Goal: Communication & Community: Answer question/provide support

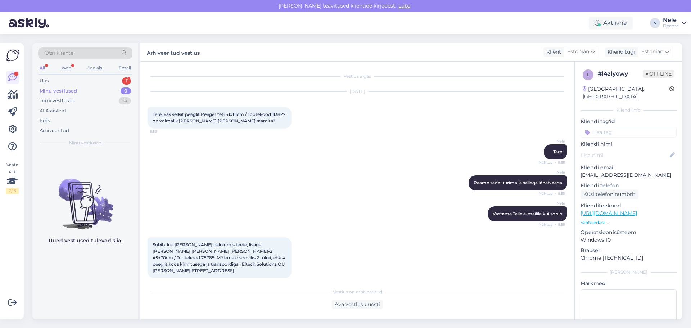
scroll to position [52, 0]
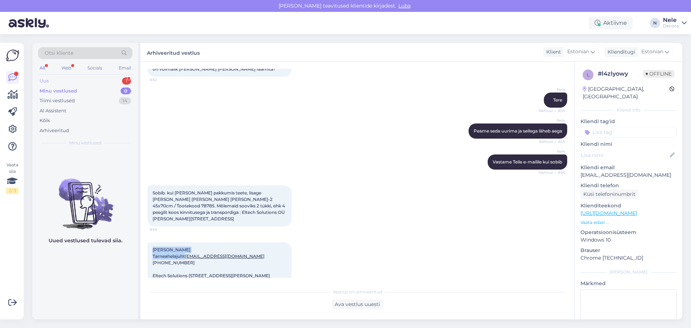
click at [54, 80] on div "Uus 1" at bounding box center [85, 81] width 94 height 10
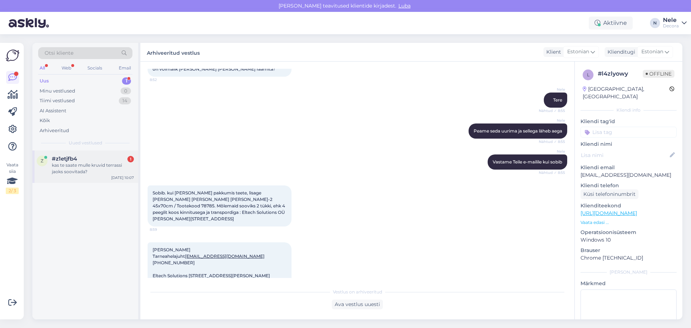
click at [70, 173] on div "kas te saate mulle kruvid terrassi jaoks soovitada?" at bounding box center [93, 168] width 82 height 13
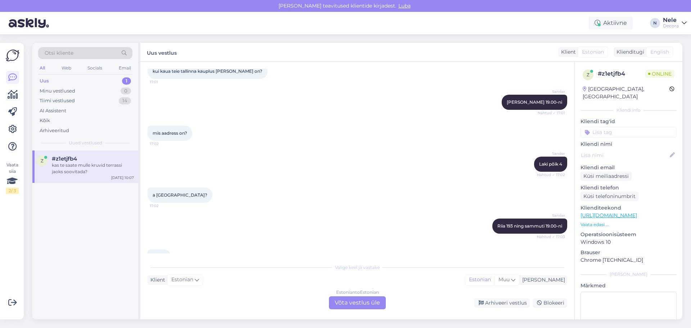
scroll to position [208, 0]
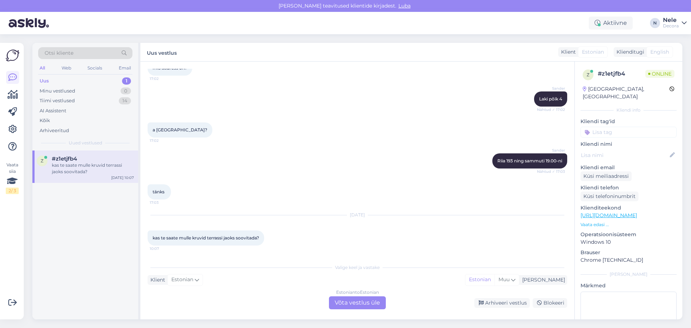
click at [359, 303] on div "Estonian to Estonian Võta vestlus üle" at bounding box center [357, 302] width 57 height 13
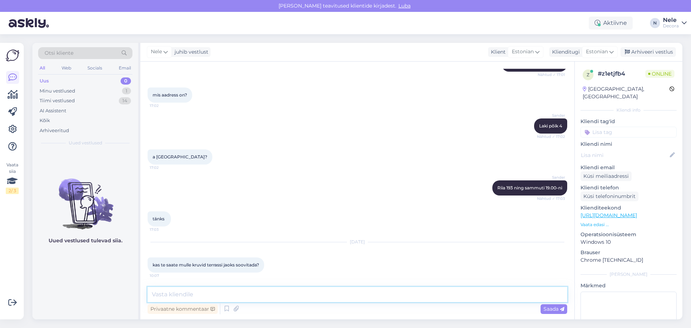
click at [184, 296] on textarea at bounding box center [358, 294] width 420 height 15
type textarea "Tere"
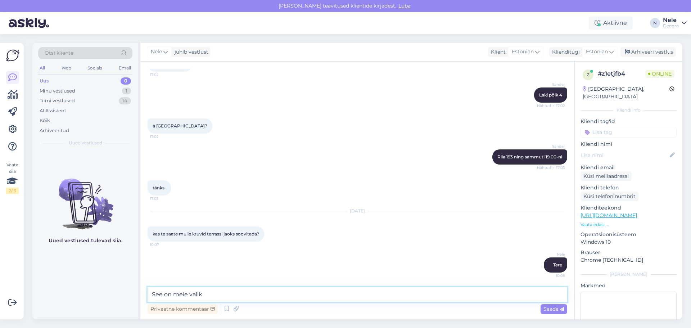
paste textarea "[URL][DOMAIN_NAME]"
type textarea "See on meie valik [URL][DOMAIN_NAME]"
click at [549, 309] on span "Saada" at bounding box center [553, 309] width 21 height 6
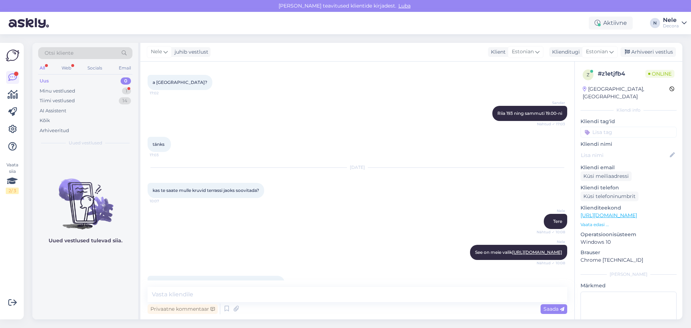
scroll to position [280, 0]
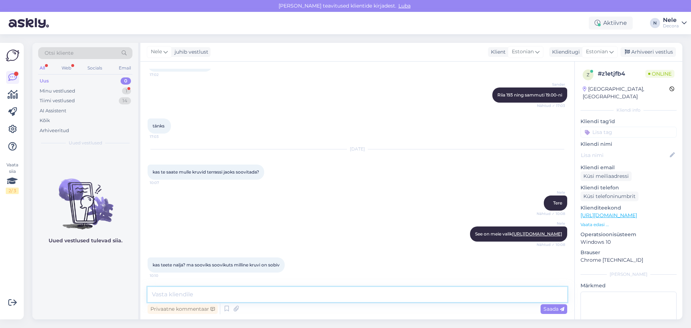
click at [203, 290] on textarea at bounding box center [358, 294] width 420 height 15
type textarea "T"
type textarea "Soovitada oskavad ikkagi osakonna spetsialistid"
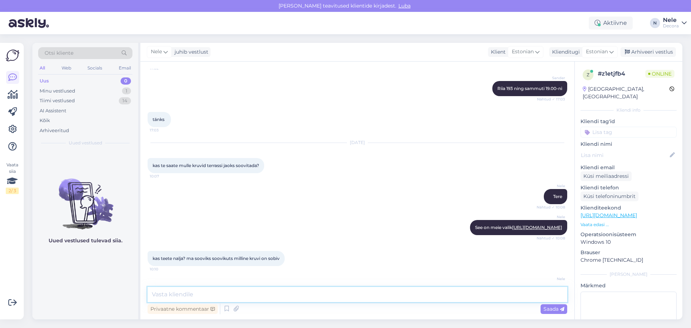
scroll to position [311, 0]
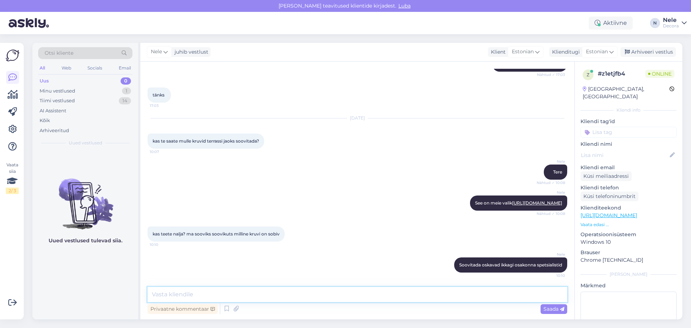
click at [172, 294] on textarea at bounding box center [358, 294] width 420 height 15
paste textarea "Põrandakatted, kinnitusvahendid, tööriistad 5332 1292 [EMAIL_ADDRESS][DOMAIN_NA…"
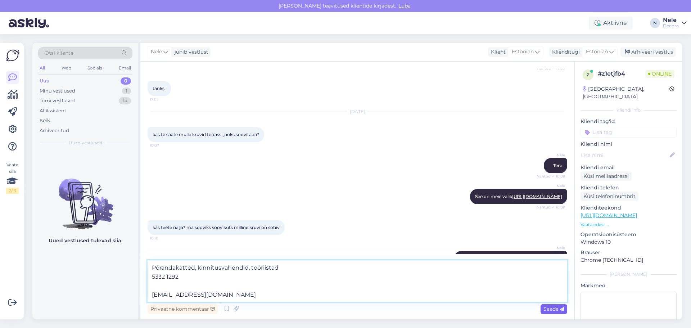
type textarea "Põrandakatted, kinnitusvahendid, tööriistad 5332 1292 [EMAIL_ADDRESS][DOMAIN_NA…"
click at [543, 309] on span "Saada" at bounding box center [553, 309] width 21 height 6
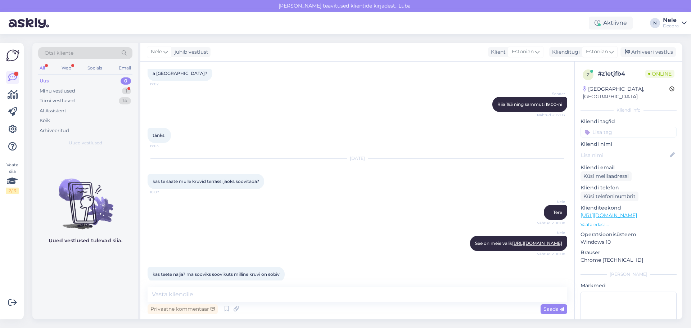
scroll to position [212, 0]
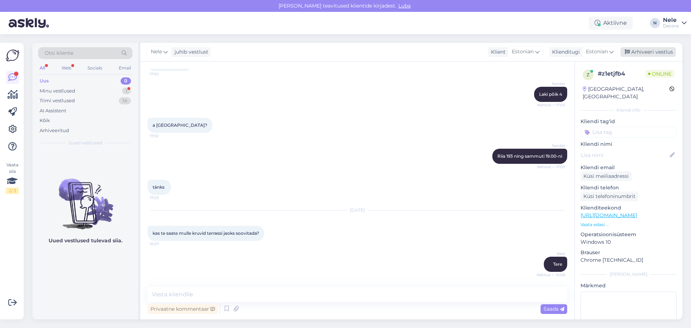
click at [656, 51] on div "Arhiveeri vestlus" at bounding box center [647, 52] width 55 height 10
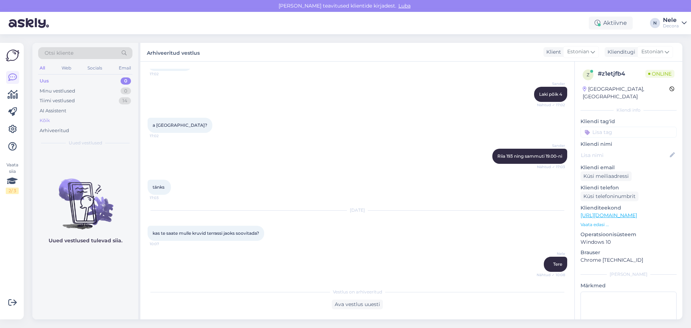
click at [44, 121] on div "Kõik" at bounding box center [45, 120] width 10 height 7
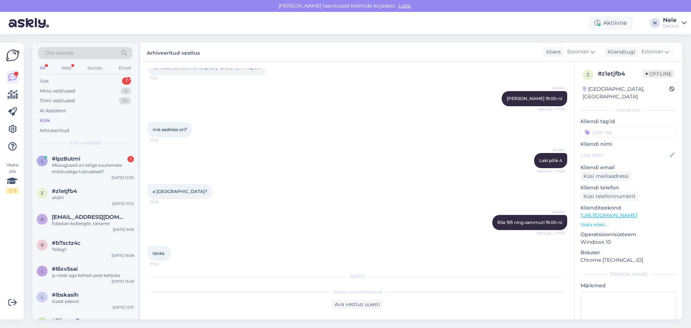
scroll to position [68, 0]
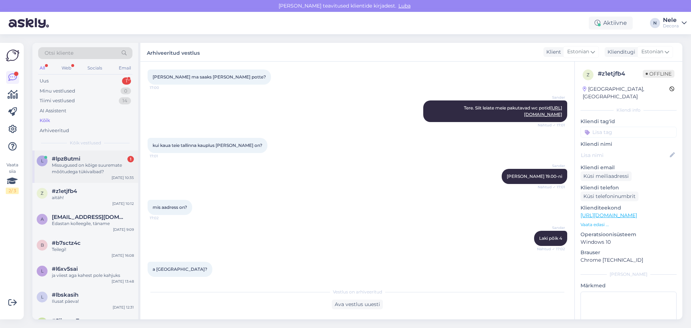
click at [75, 162] on div "Missugused on kõige suuremate mõõtudega tükivaibad?" at bounding box center [93, 168] width 82 height 13
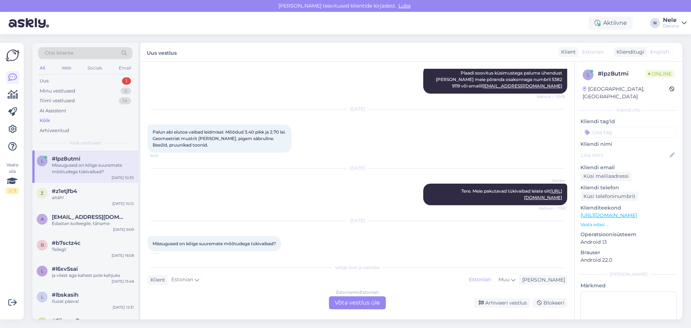
scroll to position [128, 0]
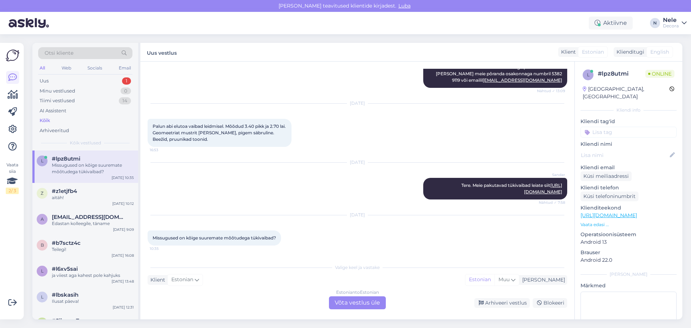
click at [365, 303] on div "Estonian to Estonian Võta vestlus üle" at bounding box center [357, 302] width 57 height 13
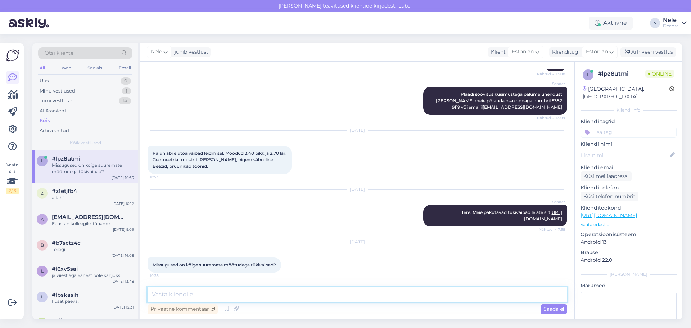
click at [227, 289] on textarea at bounding box center [358, 294] width 420 height 15
type textarea "Tere"
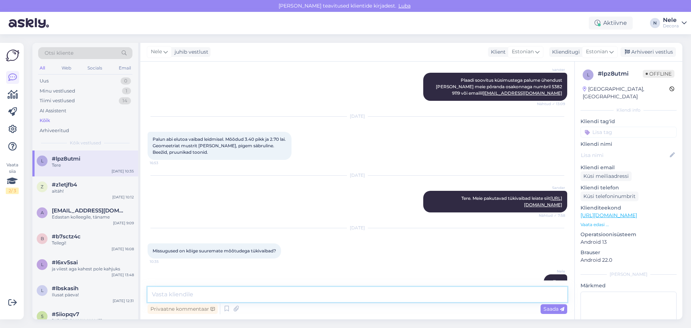
scroll to position [96, 0]
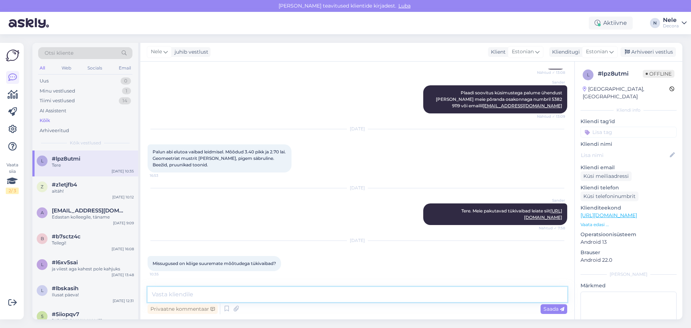
click at [200, 291] on textarea at bounding box center [358, 294] width 420 height 15
type textarea "[PERSON_NAME] 2* 3m"
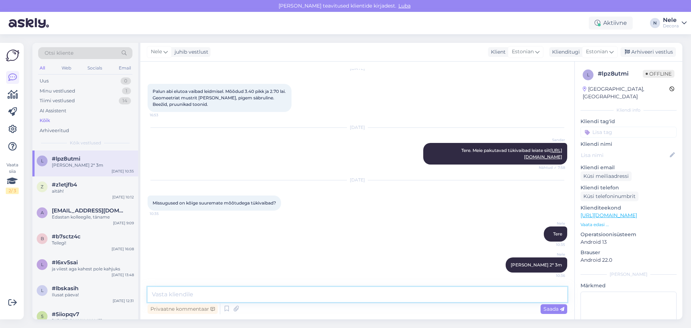
click at [202, 294] on textarea at bounding box center [358, 294] width 420 height 15
type textarea "Lõigatavad vaipkatted on 4 m laiad ja pikkus valitav"
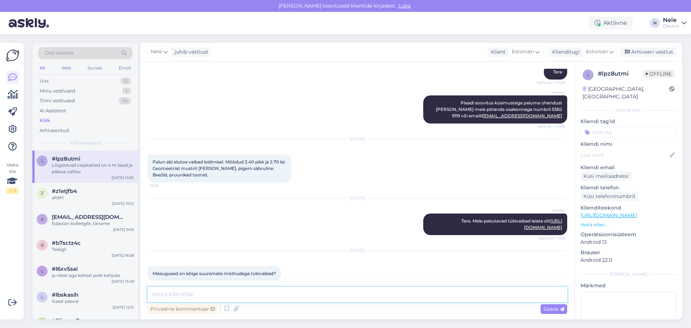
scroll to position [194, 0]
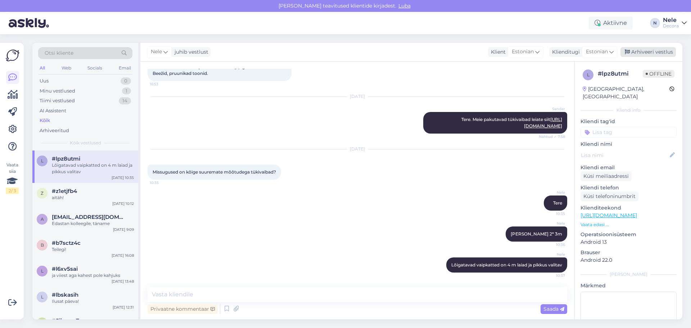
click at [659, 51] on div "Arhiveeri vestlus" at bounding box center [647, 52] width 55 height 10
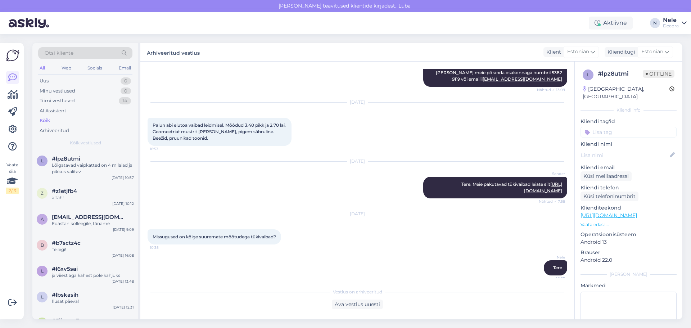
scroll to position [122, 0]
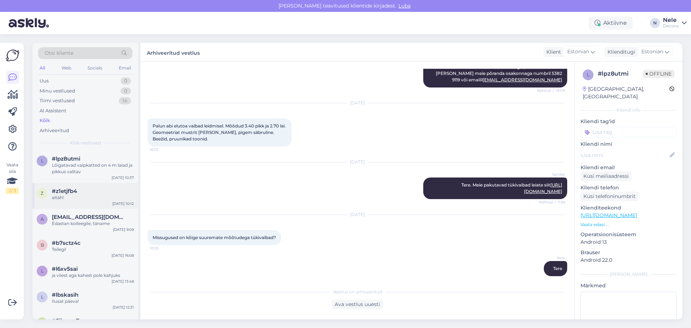
click at [77, 194] on div "aitäh!" at bounding box center [93, 197] width 82 height 6
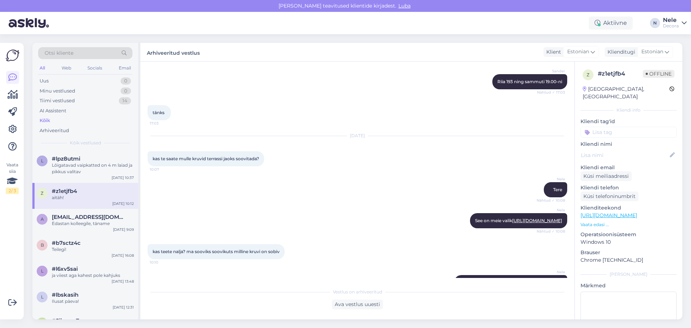
scroll to position [395, 0]
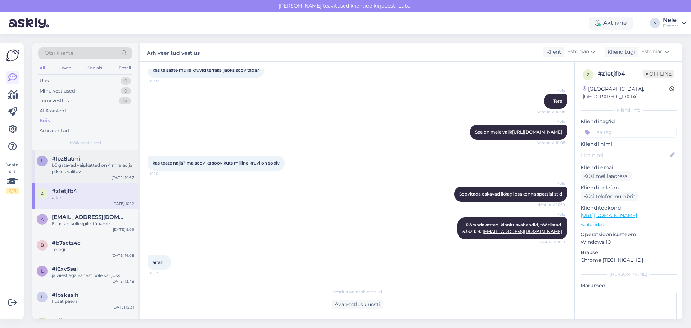
click at [93, 165] on div "Lõigatavad vaipkatted on 4 m laiad ja pikkus valitav" at bounding box center [93, 168] width 82 height 13
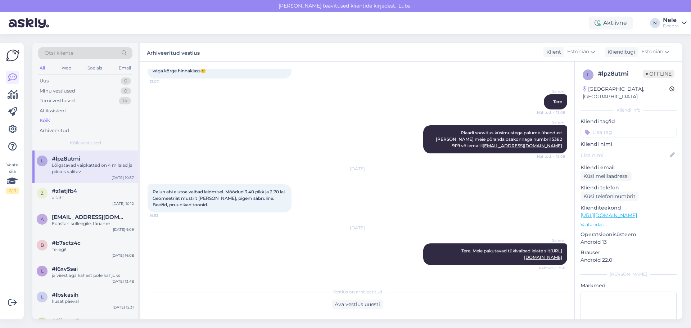
scroll to position [53, 0]
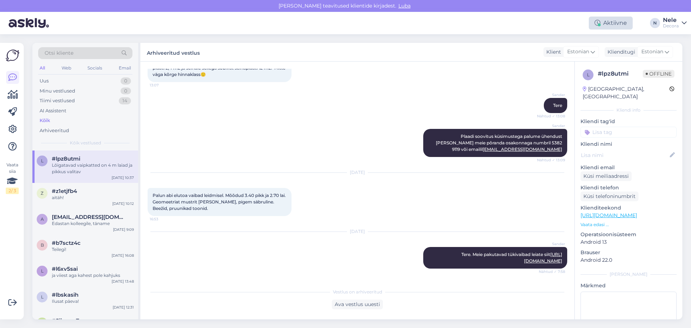
click at [615, 23] on div "Aktiivne" at bounding box center [611, 23] width 44 height 13
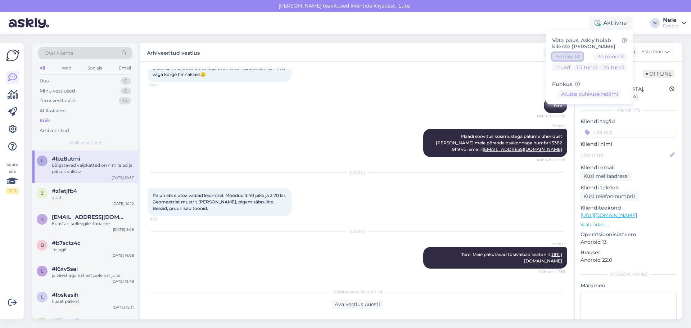
click at [571, 56] on button "15 minutit" at bounding box center [567, 57] width 31 height 8
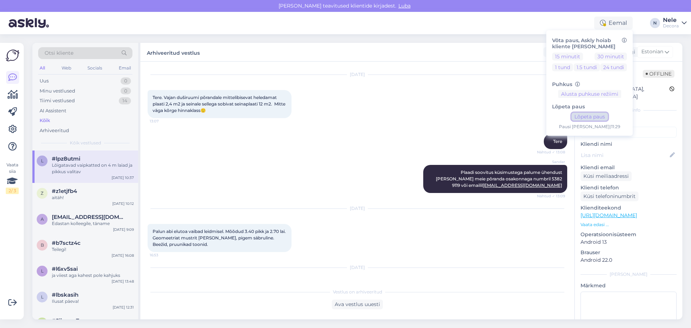
click at [594, 118] on button "Lõpeta paus" at bounding box center [589, 117] width 36 height 8
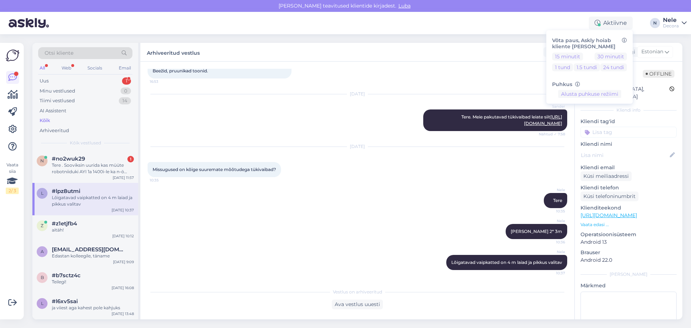
scroll to position [161, 0]
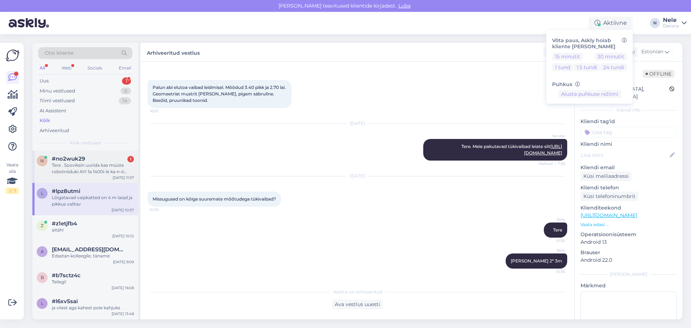
click at [74, 167] on div "Tere . Sooviksin uurida kas müüte robotniiduki AYI 1a 1400i-le ka n-ö varuosasi…" at bounding box center [93, 168] width 82 height 13
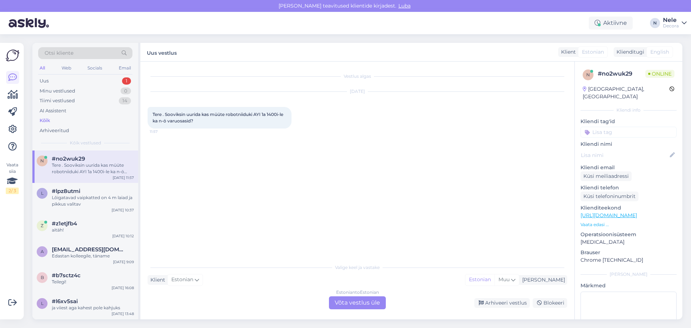
click at [345, 299] on div "Estonian to Estonian Võta vestlus üle" at bounding box center [357, 302] width 57 height 13
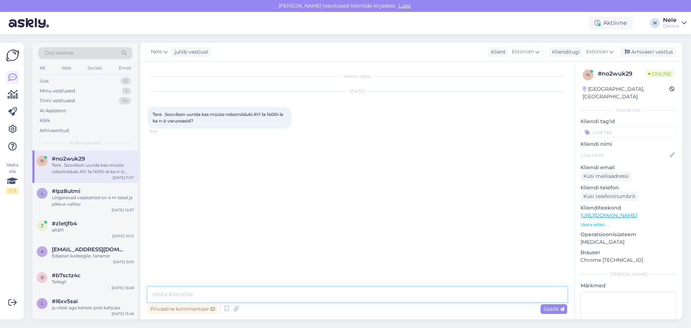
click at [204, 295] on textarea at bounding box center [358, 294] width 420 height 15
type textarea "Tere"
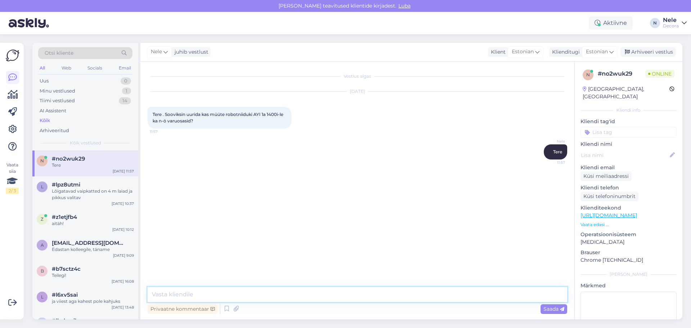
click at [157, 298] on textarea at bounding box center [358, 294] width 420 height 15
type textarea "Need kauplustes müügil ei ole aga midagi on kliendi soovi [PERSON_NAME] ilmselt…"
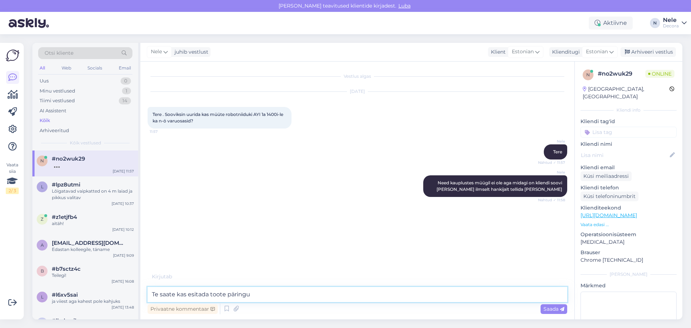
paste textarea "[URL][DOMAIN_NAME]"
type textarea "Te saate kas esitada toote päringu [URL][DOMAIN_NAME] või saata e kirja oma soo…"
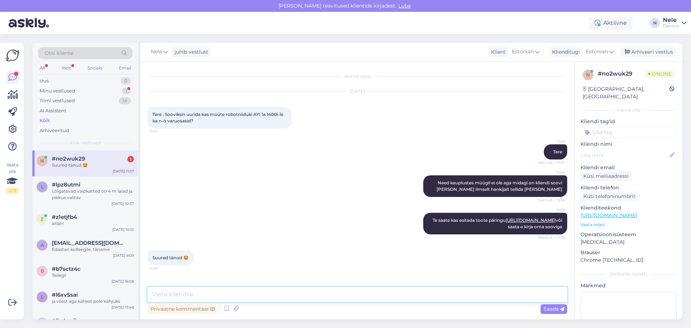
click at [204, 295] on textarea at bounding box center [358, 294] width 420 height 15
type textarea "Kaunist päeva"
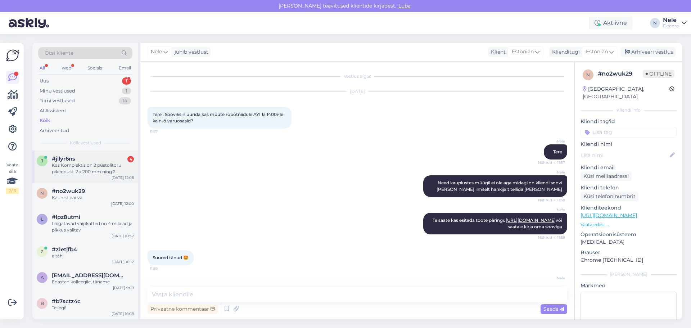
click at [71, 171] on div "Kas Komplektis on 2 püstolitoru pikendust: 2 x 200 mm ning 2 otsakut: 2 x 50 mm?" at bounding box center [93, 168] width 82 height 13
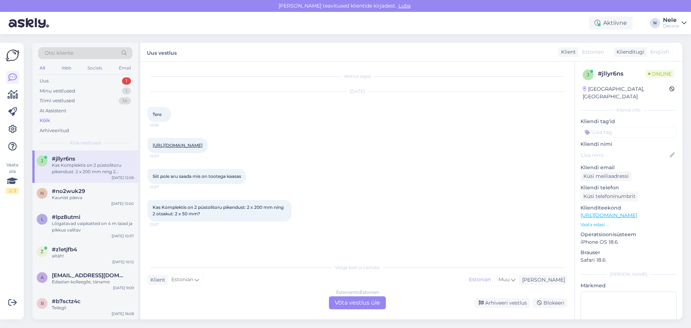
click at [631, 212] on link "[URL][DOMAIN_NAME]" at bounding box center [608, 215] width 57 height 6
click at [349, 302] on div "Estonian to Estonian Võta vestlus üle" at bounding box center [357, 302] width 57 height 13
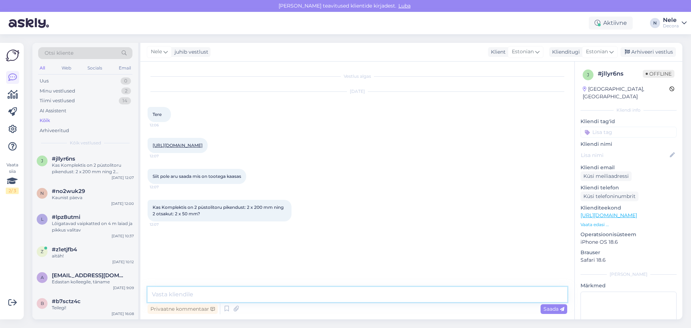
click at [169, 295] on textarea at bounding box center [358, 294] width 420 height 15
type textarea "Tere"
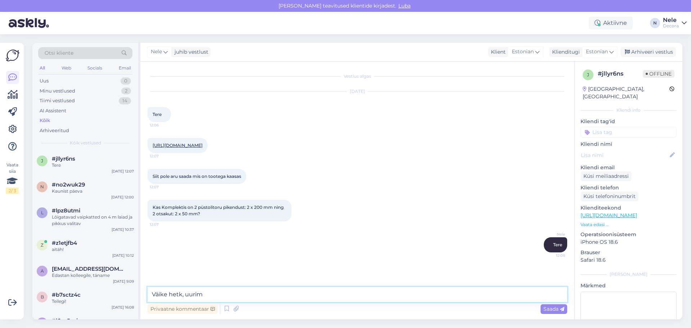
type textarea "Väike hetk, uurime"
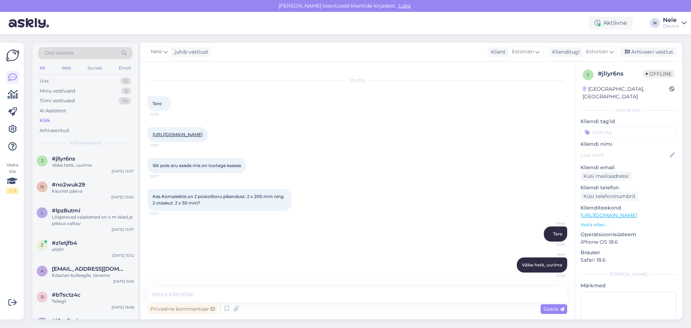
click at [637, 212] on link "[URL][DOMAIN_NAME]" at bounding box center [608, 215] width 57 height 6
click at [203, 132] on link "[URL][DOMAIN_NAME]" at bounding box center [178, 134] width 50 height 5
click at [161, 293] on textarea at bounding box center [358, 294] width 420 height 15
type textarea "Meil kahjuks polegi seda toodet hetkel jäägis"
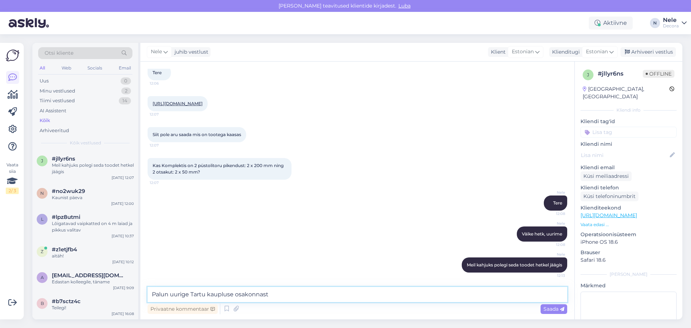
paste textarea "5191 5514"
click at [270, 295] on textarea "Palun uurige Tartu kaupluse osakonnast 5191 5514" at bounding box center [358, 294] width 420 height 15
type textarea "Palun uurige Tartu kaupluse osakonnast telefonil 5191 5514"
click at [551, 308] on span "Saada" at bounding box center [553, 309] width 21 height 6
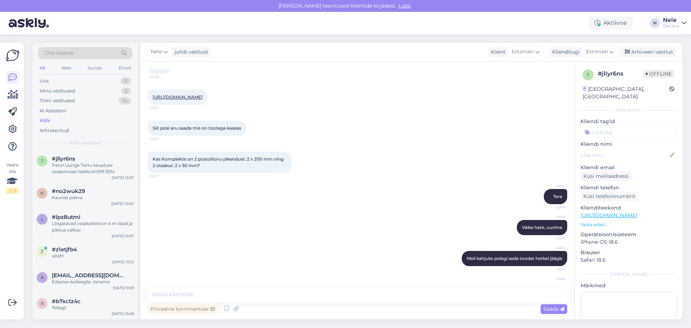
scroll to position [79, 0]
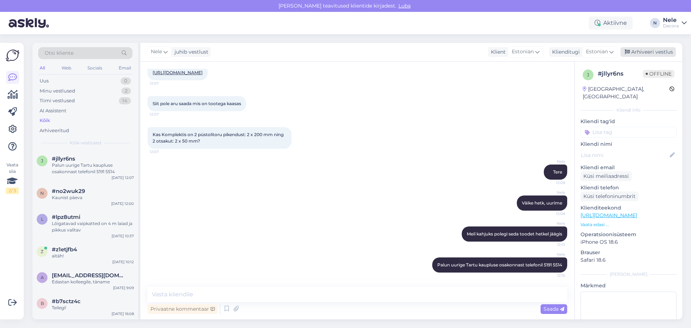
click at [659, 52] on div "Arhiveeri vestlus" at bounding box center [647, 52] width 55 height 10
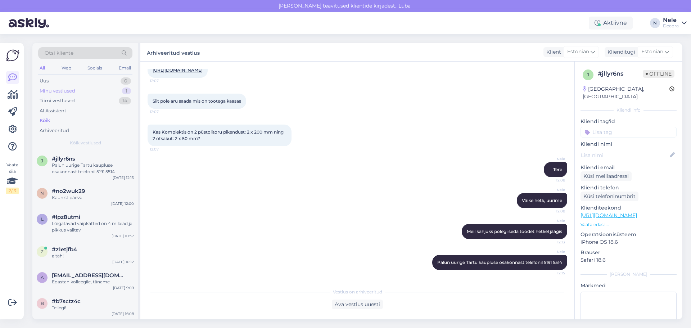
click at [59, 92] on div "Minu vestlused" at bounding box center [58, 90] width 36 height 7
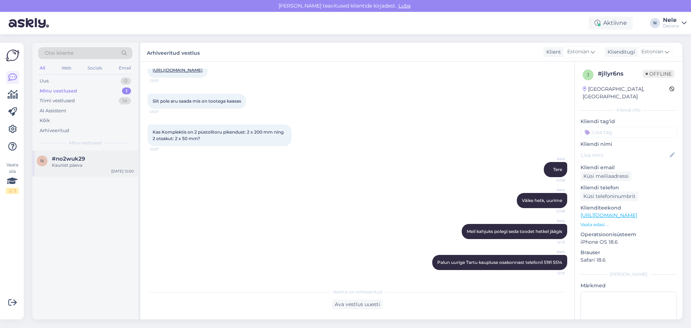
click at [62, 160] on span "#no2wuk29" at bounding box center [68, 158] width 33 height 6
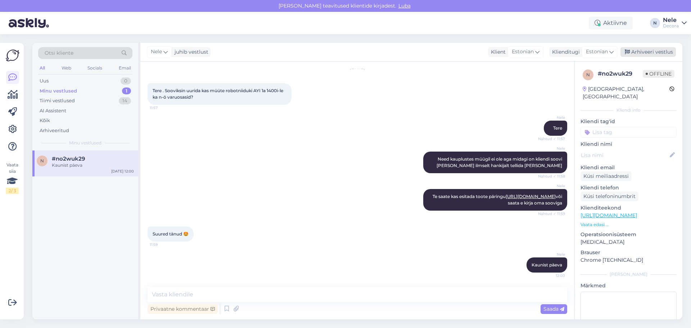
click at [643, 49] on div "Arhiveeri vestlus" at bounding box center [647, 52] width 55 height 10
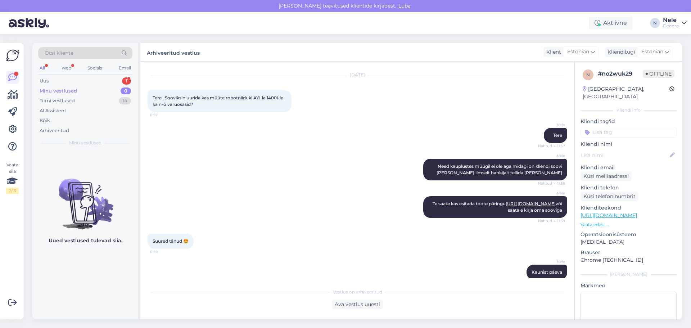
scroll to position [33, 0]
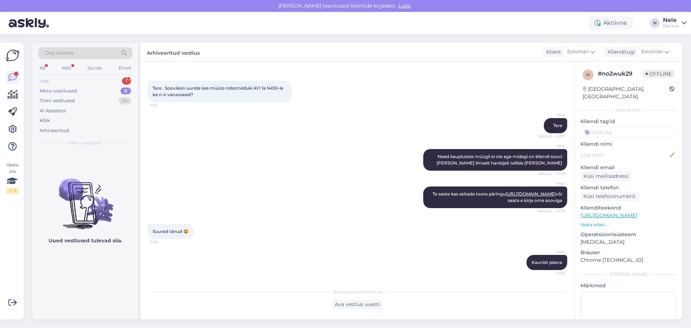
click at [69, 80] on div "Uus 1" at bounding box center [85, 81] width 94 height 10
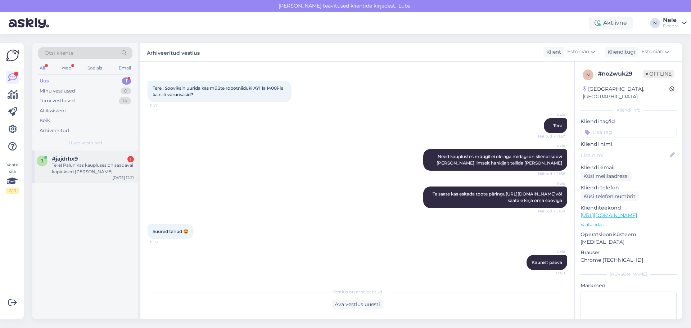
click at [80, 169] on div "Tere! Palun kas kaupluses on saadaval kapiuksed [PERSON_NAME] 2013x393/22" at bounding box center [93, 168] width 82 height 13
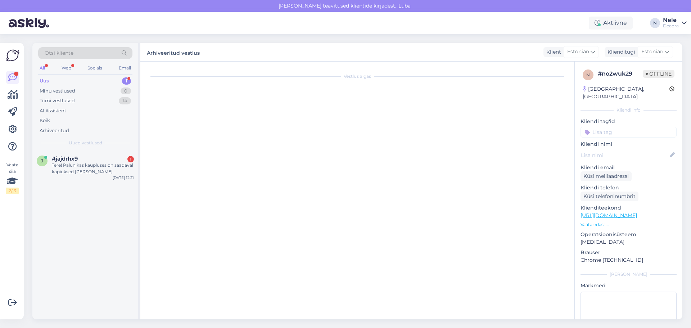
scroll to position [0, 0]
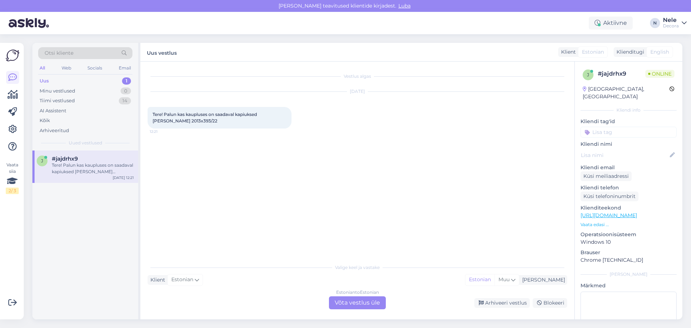
click at [356, 300] on div "Estonian to Estonian Võta vestlus üle" at bounding box center [357, 302] width 57 height 13
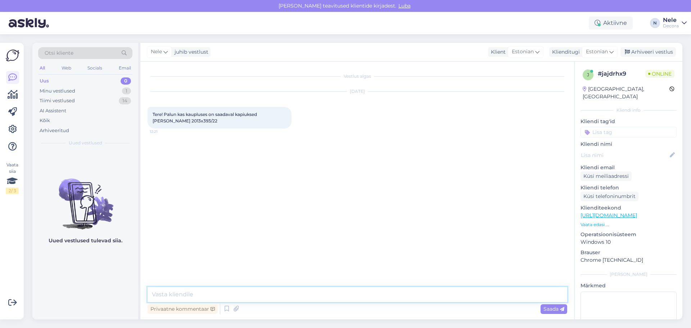
click at [178, 295] on textarea at bounding box center [358, 294] width 420 height 15
type textarea "Tere"
paste textarea "[URL][DOMAIN_NAME][PERSON_NAME]"
type textarea "[URL][DOMAIN_NAME] Selline on meie poolt pakutav valik"
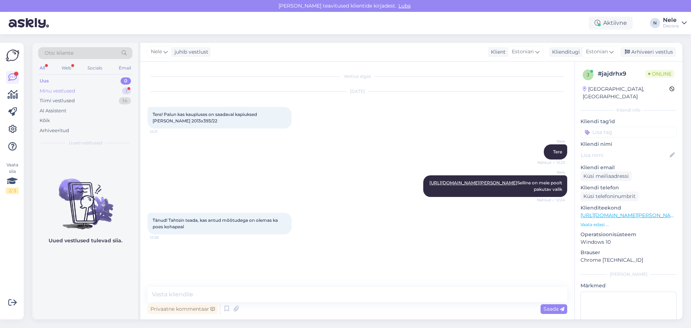
click at [55, 90] on div "Minu vestlused" at bounding box center [58, 90] width 36 height 7
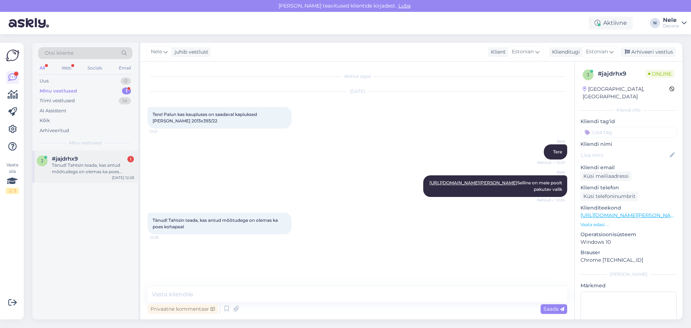
click at [87, 164] on div "Tänud! Tahtsin teada, kas antud mõõtudega on olemas ka poes kohapeal" at bounding box center [93, 168] width 82 height 13
click at [203, 297] on textarea at bounding box center [358, 294] width 420 height 15
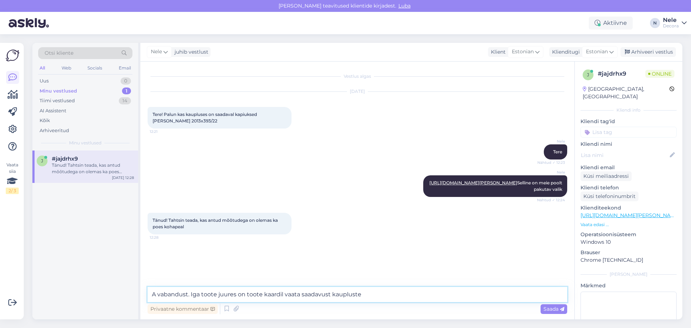
type textarea "A vabandust. Iga toote juures on toote kaardil vaata saadavust kauplustes"
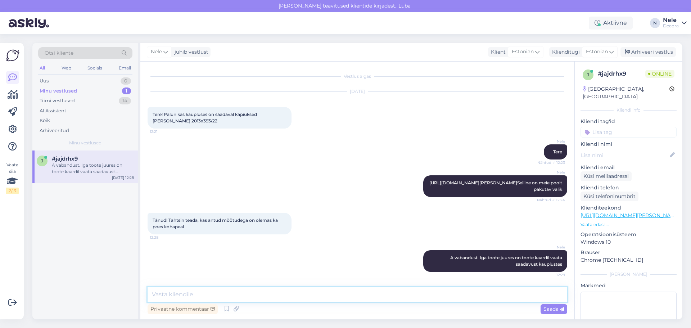
click at [250, 290] on textarea at bounding box center [358, 294] width 420 height 15
type textarea "Sealt peaksite nägema kõikide meie kaupluste jääki"
drag, startPoint x: 184, startPoint y: 121, endPoint x: 152, endPoint y: 120, distance: 32.4
click at [152, 120] on div "Tere! Palun kas kaupluses on saadaval kapiuksed [PERSON_NAME] 2013x393/22 12:21" at bounding box center [220, 118] width 144 height 22
copy span "2013x393/22"
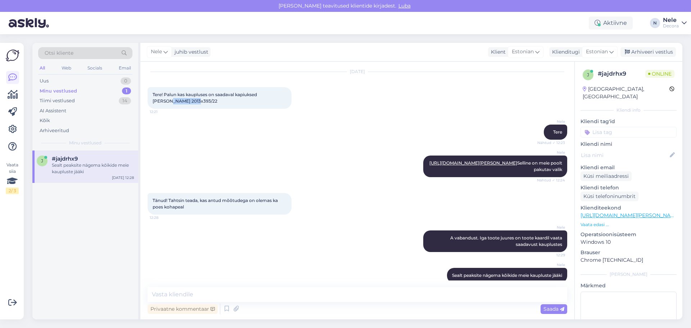
scroll to position [30, 0]
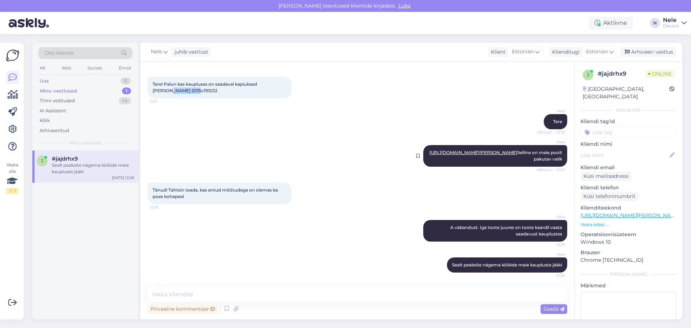
click at [492, 153] on link "[URL][DOMAIN_NAME][PERSON_NAME]" at bounding box center [473, 152] width 88 height 5
click at [162, 299] on textarea at bounding box center [358, 294] width 420 height 15
paste textarea "[URL][DOMAIN_NAME][PERSON_NAME]"
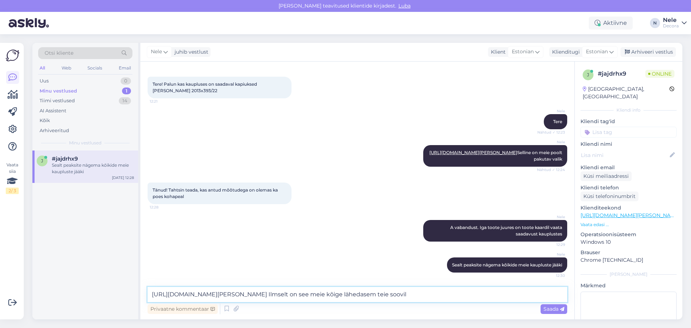
type textarea "[URL][DOMAIN_NAME][PERSON_NAME] Ilmselt on see meie kõige lähedasem teie soovile"
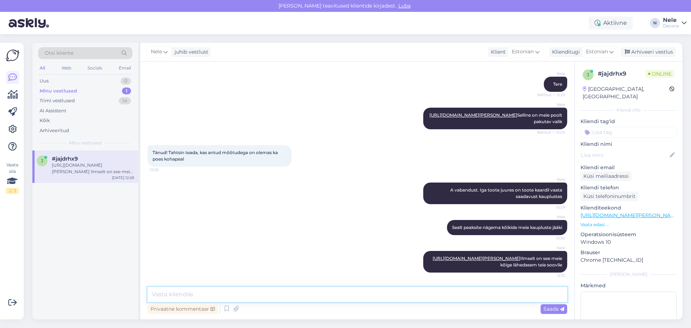
paste textarea "[GEOGRAPHIC_DATA], Puiestee 38 2 [GEOGRAPHIC_DATA], [GEOGRAPHIC_DATA] mnt 23a 4…"
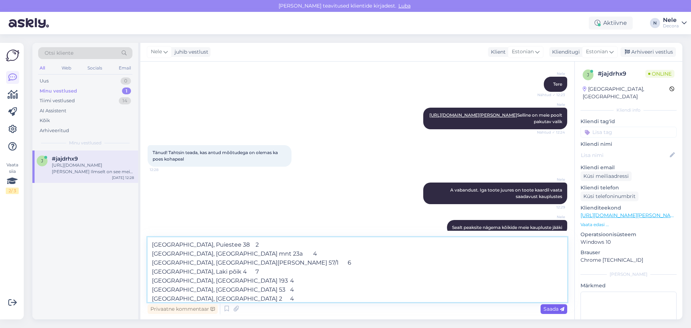
type textarea "[GEOGRAPHIC_DATA], Puiestee 38 2 [GEOGRAPHIC_DATA], [GEOGRAPHIC_DATA] mnt 23a 4…"
click at [555, 309] on span "Saada" at bounding box center [553, 309] width 21 height 6
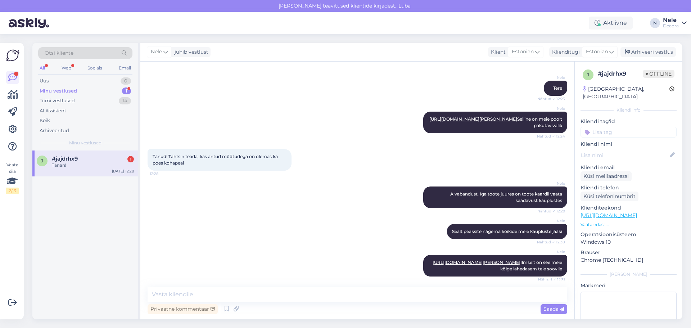
scroll to position [60, 0]
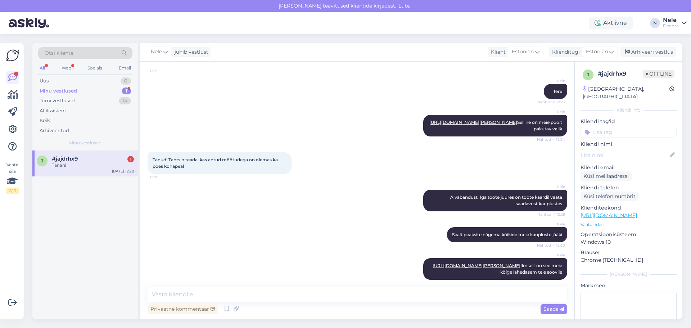
click at [57, 174] on div "j #jajdrhx9 1 Tänan! [DATE] 12:28" at bounding box center [85, 163] width 106 height 26
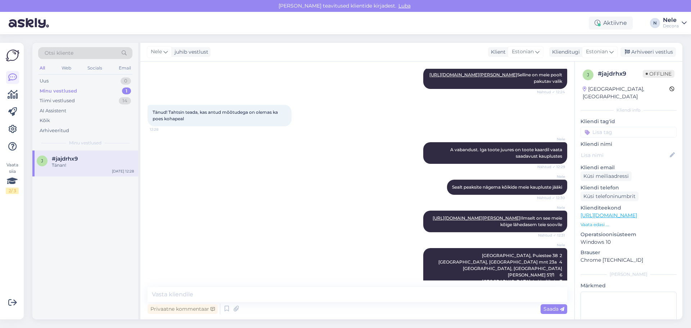
scroll to position [168, 0]
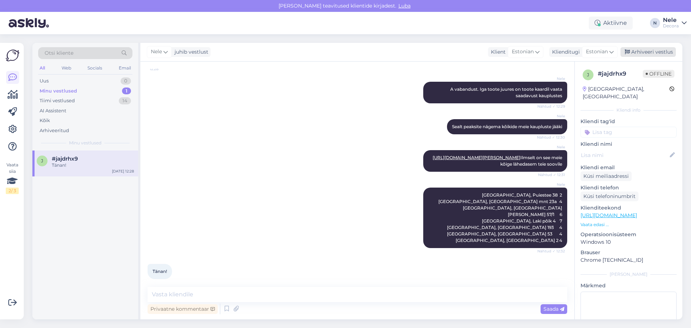
click at [640, 52] on div "Arhiveeri vestlus" at bounding box center [647, 52] width 55 height 10
